Goal: Task Accomplishment & Management: Complete application form

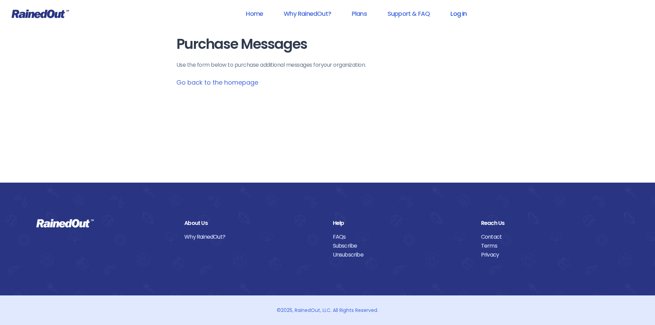
click at [461, 16] on link "Log In" at bounding box center [459, 13] width 34 height 15
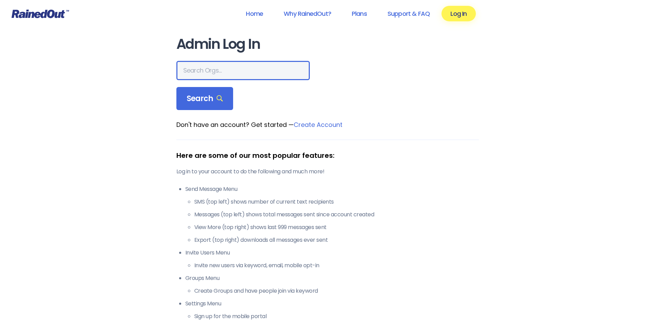
click at [216, 67] on input "text" at bounding box center [242, 70] width 133 height 19
click at [216, 67] on input "AtchisonREc" at bounding box center [242, 70] width 133 height 19
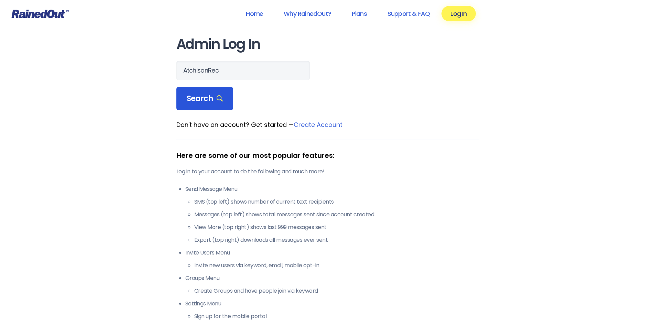
click at [206, 96] on span "Search" at bounding box center [205, 99] width 36 height 10
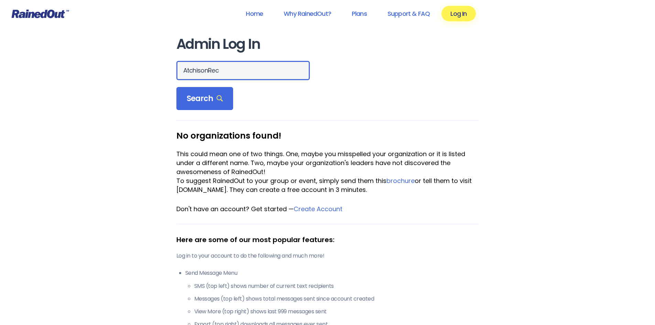
click at [208, 67] on input "AtchisonRec" at bounding box center [242, 70] width 133 height 19
type input "[PERSON_NAME] Rec"
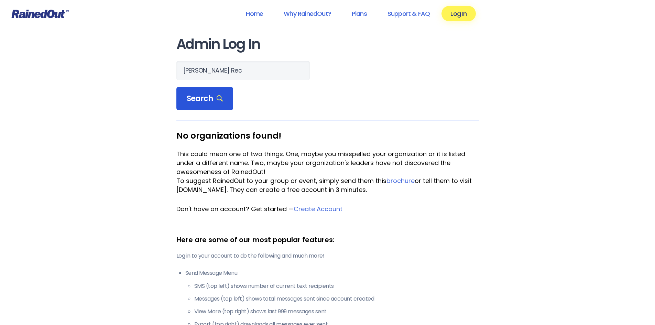
click at [204, 94] on span "Search" at bounding box center [205, 99] width 36 height 10
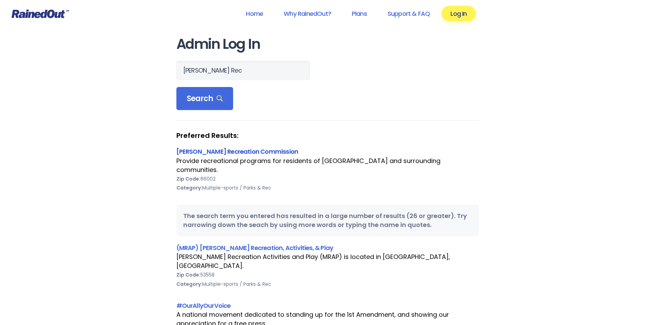
click at [253, 153] on link "[PERSON_NAME] Recreation Commission" at bounding box center [237, 151] width 122 height 9
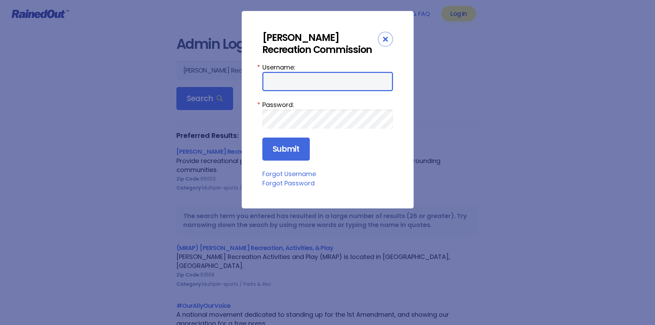
click at [291, 82] on input "Username:" at bounding box center [327, 81] width 131 height 19
type input "AtchisonRec"
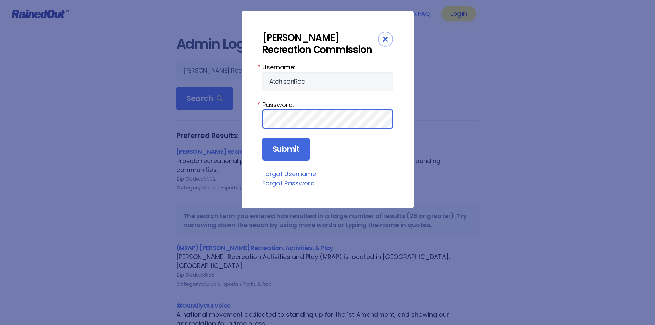
click at [262, 138] on input "Submit" at bounding box center [285, 149] width 47 height 23
